Goal: Task Accomplishment & Management: Use online tool/utility

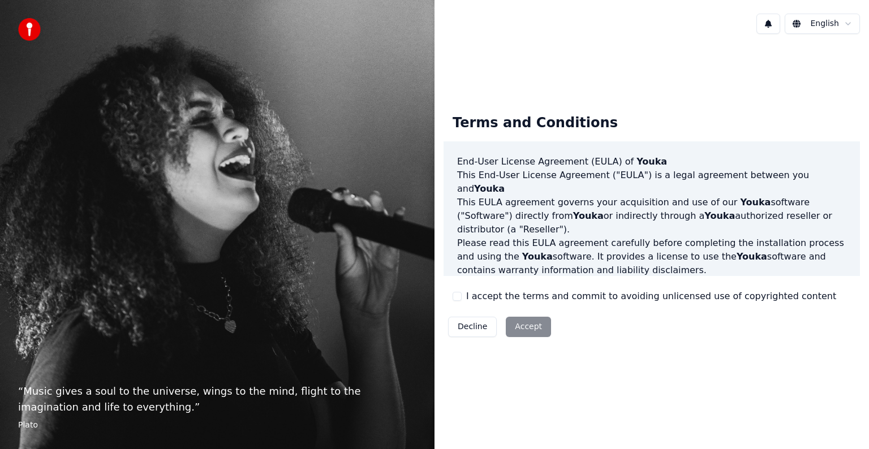
click at [508, 327] on div "Decline Accept" at bounding box center [500, 326] width 112 height 29
click at [461, 301] on div "I accept the terms and commit to avoiding unlicensed use of copyrighted content" at bounding box center [645, 297] width 384 height 14
click at [457, 297] on button "I accept the terms and commit to avoiding unlicensed use of copyrighted content" at bounding box center [457, 296] width 9 height 9
click at [525, 325] on button "Accept" at bounding box center [528, 327] width 45 height 20
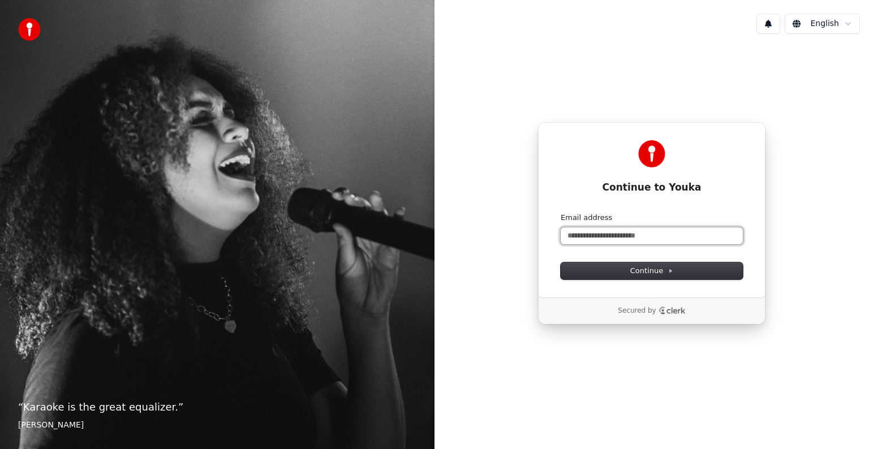
click at [628, 244] on input "Email address" at bounding box center [652, 236] width 182 height 17
click at [618, 232] on input "Email address" at bounding box center [652, 236] width 182 height 17
click at [654, 272] on span "Continue" at bounding box center [652, 271] width 43 height 10
type input "**********"
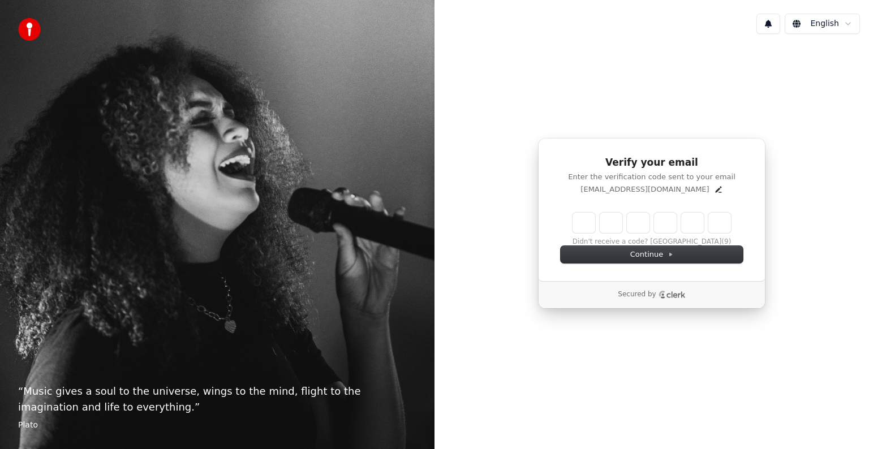
click at [590, 220] on input "Enter verification code" at bounding box center [652, 223] width 158 height 20
type input "******"
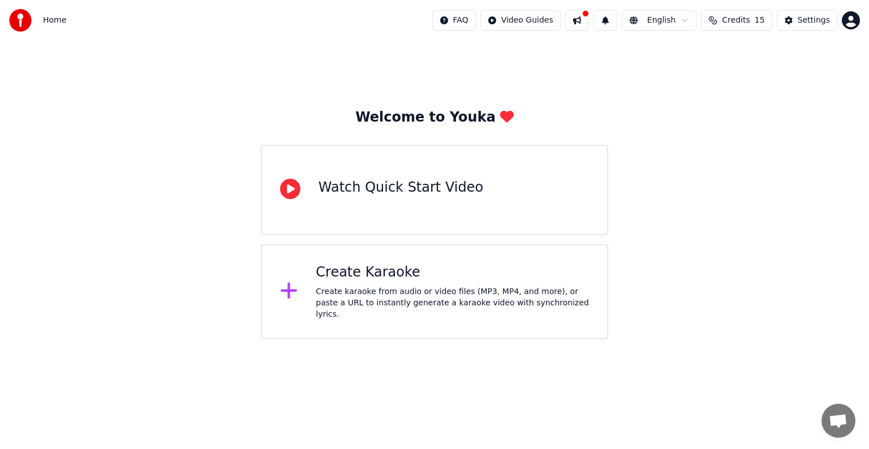
click at [461, 312] on div "Create Karaoke Create karaoke from audio or video files (MP3, MP4, and more), o…" at bounding box center [435, 292] width 348 height 95
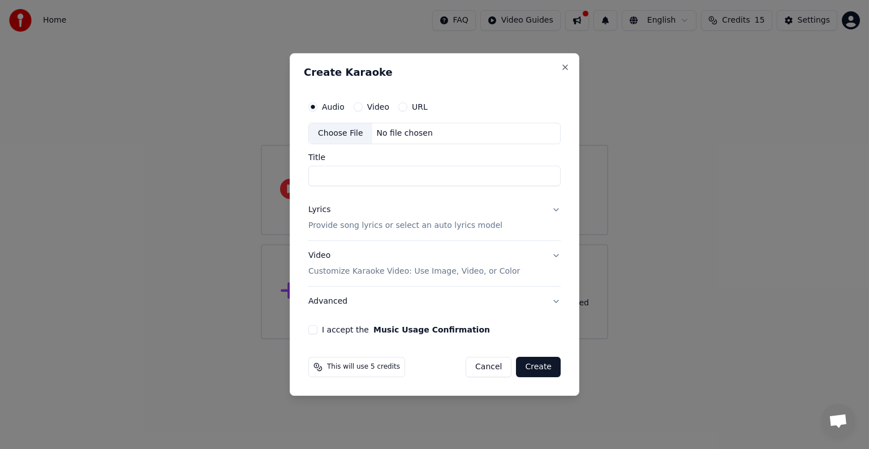
click at [495, 367] on button "Cancel" at bounding box center [489, 367] width 46 height 20
